Goal: Transaction & Acquisition: Purchase product/service

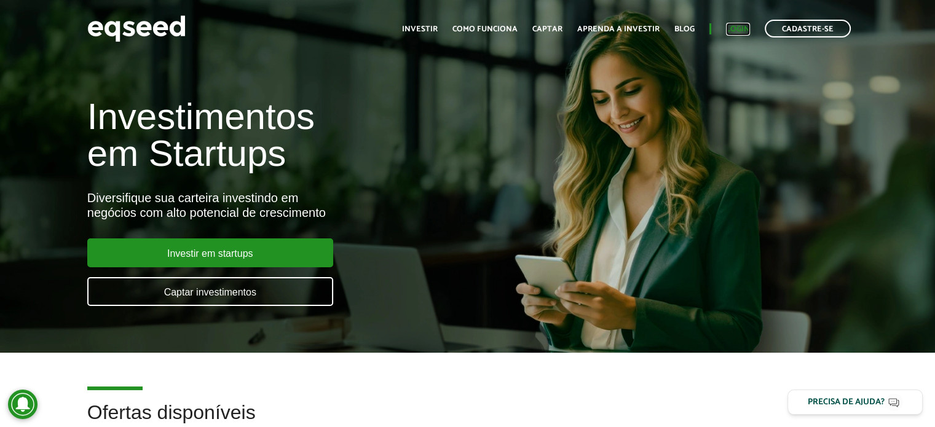
click at [738, 28] on link "Login" at bounding box center [738, 29] width 24 height 8
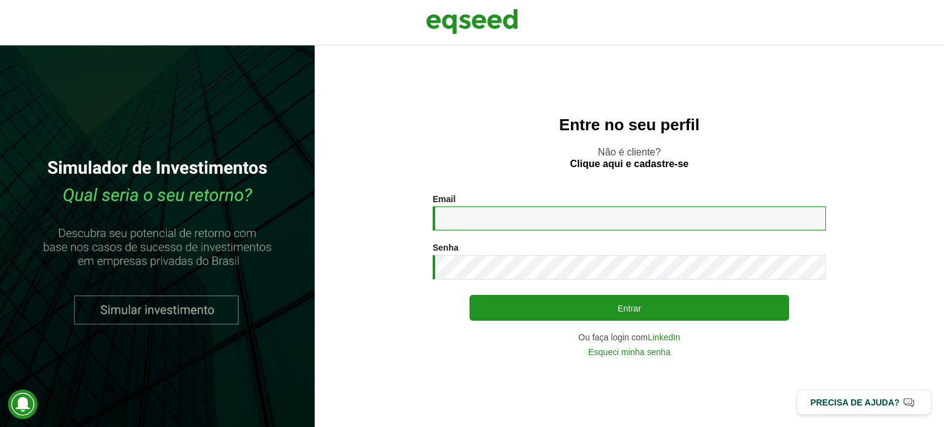
type input "**********"
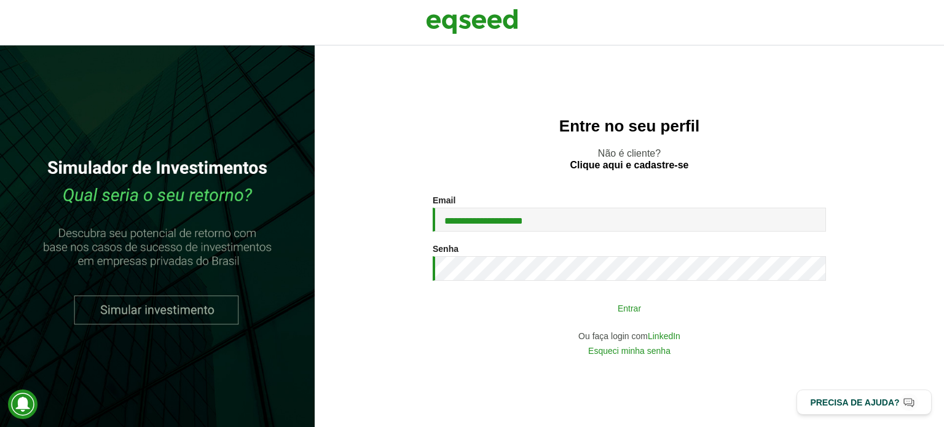
click at [669, 313] on button "Entrar" at bounding box center [629, 307] width 320 height 23
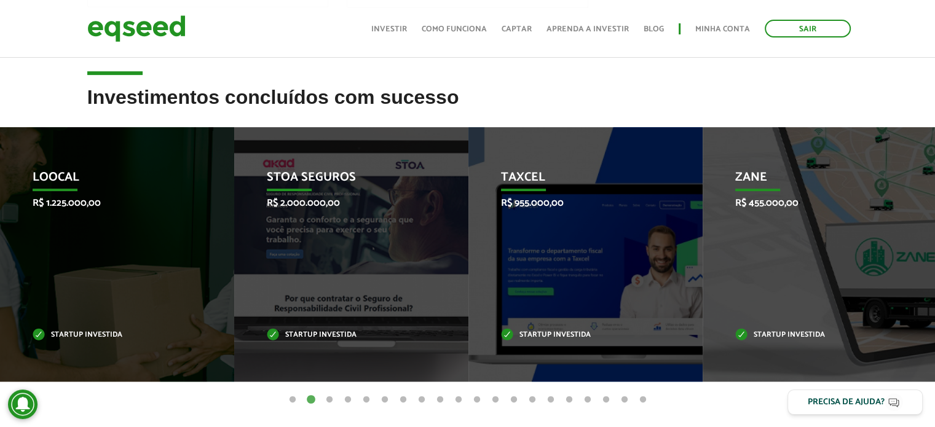
scroll to position [451, 0]
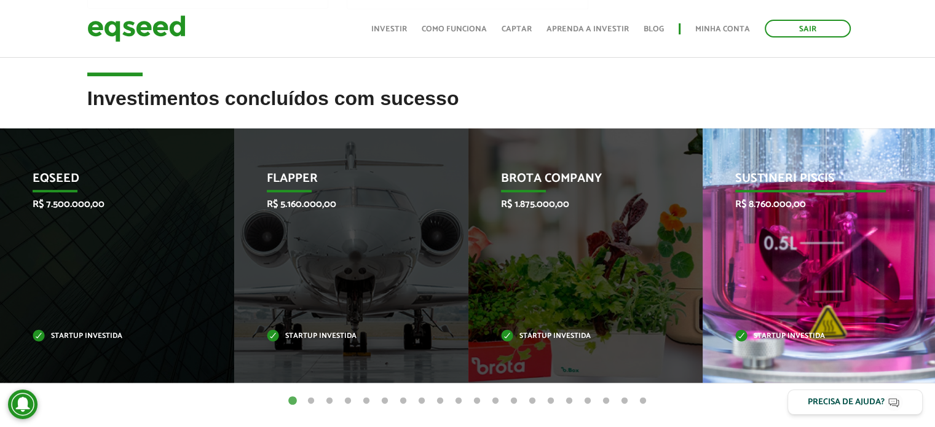
click at [841, 251] on div "Sustineri Piscis R$ 8.760.000,00 Startup investida" at bounding box center [810, 255] width 216 height 254
click at [876, 246] on div "Sustineri Piscis R$ 8.760.000,00 Startup investida" at bounding box center [810, 255] width 216 height 254
click at [814, 178] on p "Sustineri Piscis" at bounding box center [810, 181] width 151 height 21
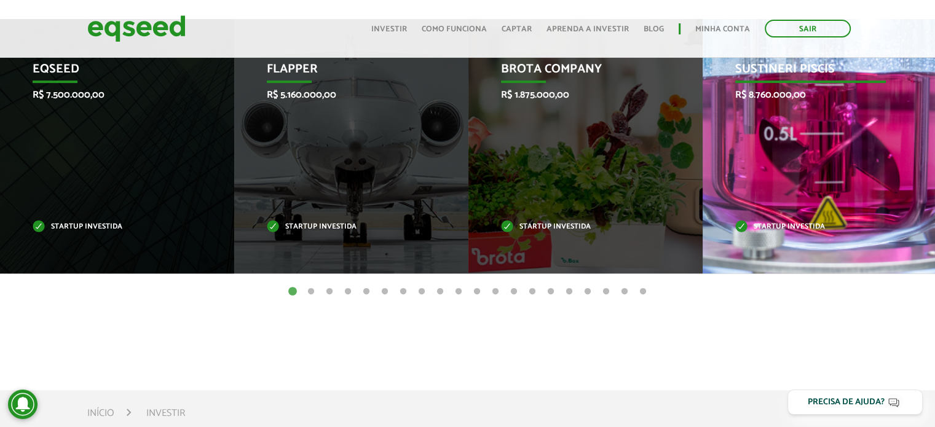
scroll to position [556, 0]
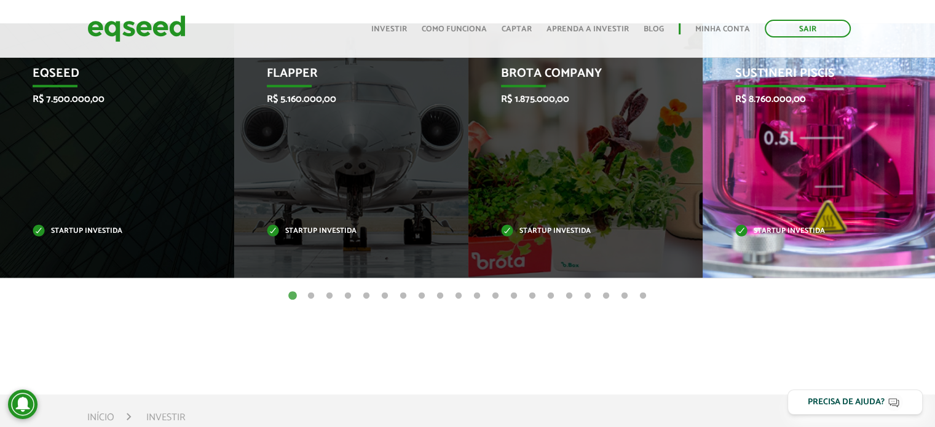
click at [798, 232] on p "Startup investida" at bounding box center [810, 231] width 151 height 7
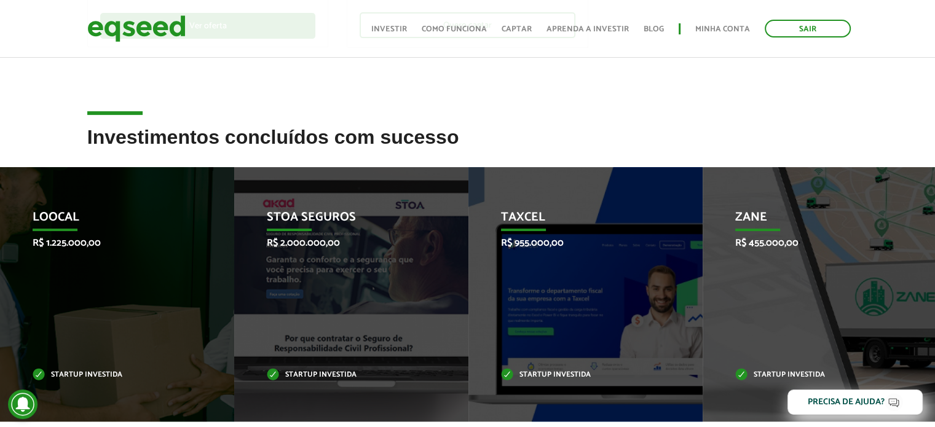
scroll to position [413, 0]
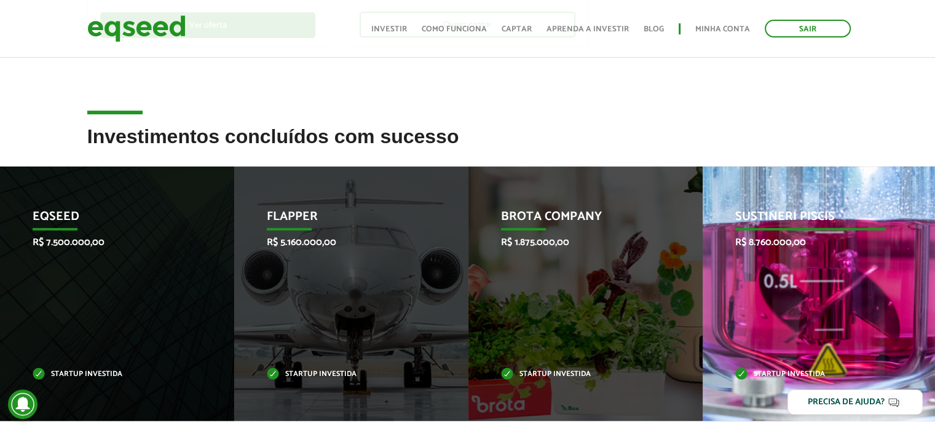
click at [794, 226] on p "Sustineri Piscis" at bounding box center [810, 220] width 151 height 21
click at [799, 219] on p "Sustineri Piscis" at bounding box center [810, 220] width 151 height 21
